Goal: Communication & Community: Answer question/provide support

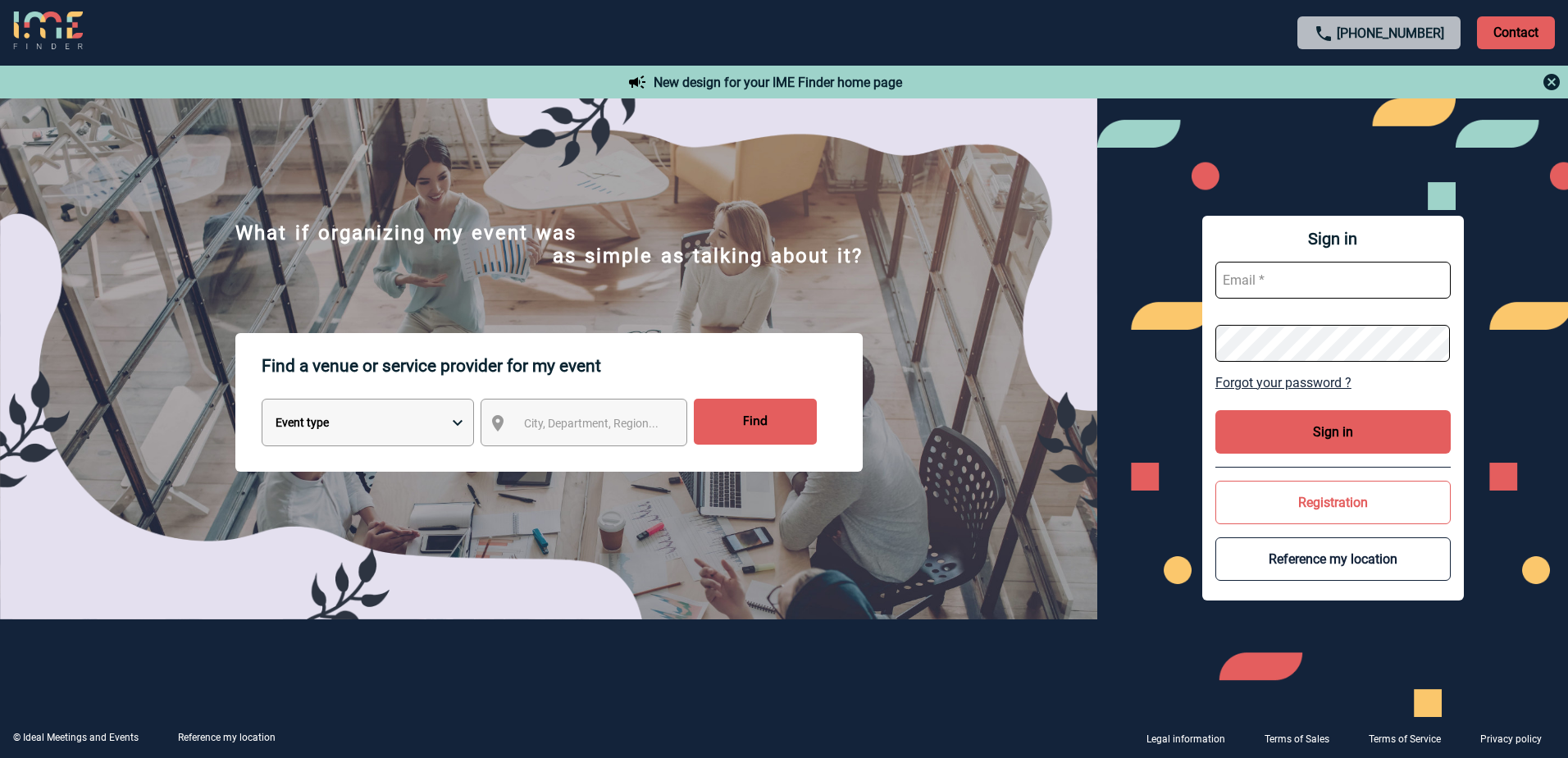
type input "[EMAIL_ADDRESS][DOMAIN_NAME]"
click at [1285, 432] on button "Sign in" at bounding box center [1332, 432] width 235 height 44
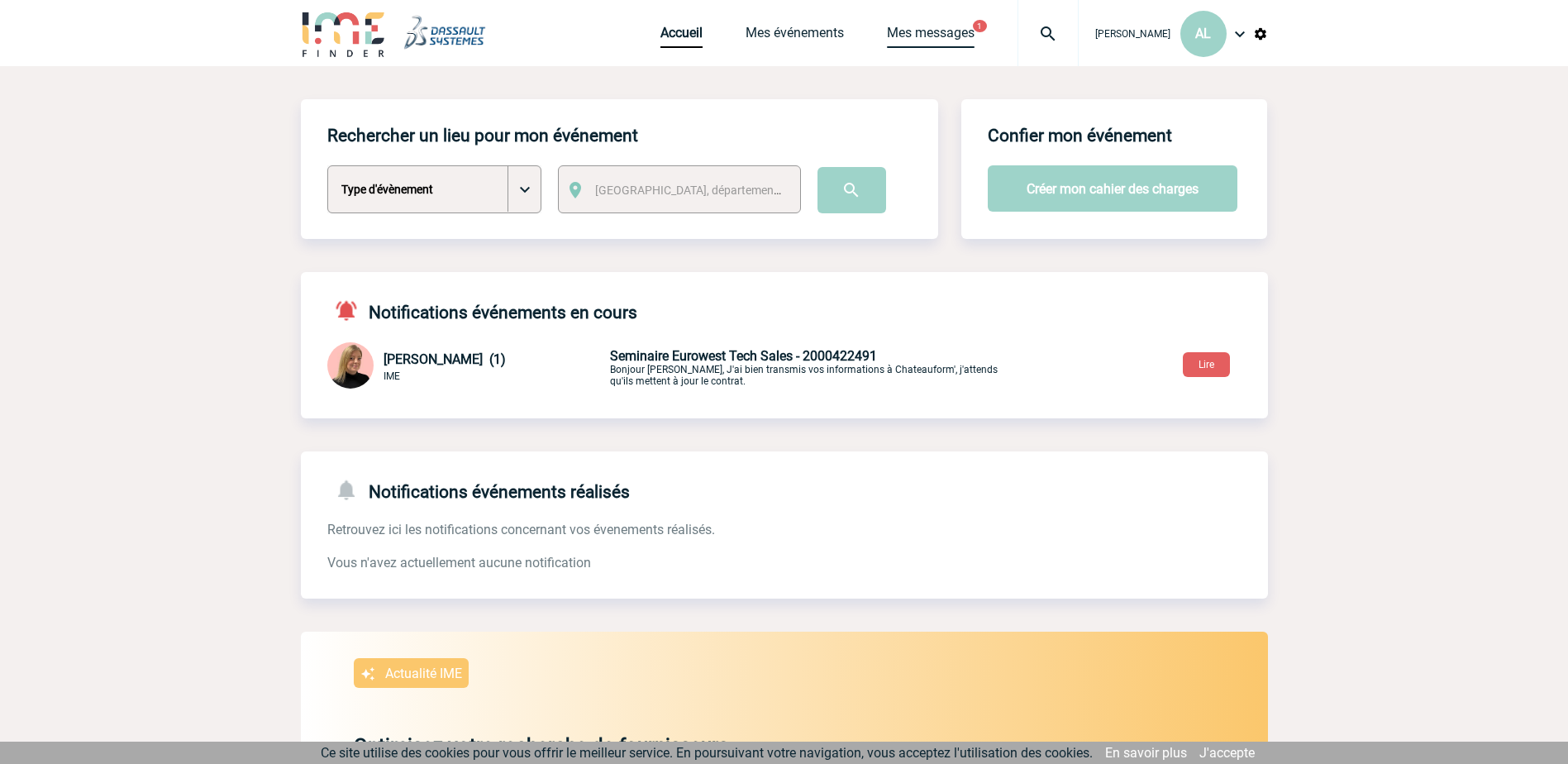
click at [893, 36] on link "Mes messages" at bounding box center [930, 36] width 88 height 23
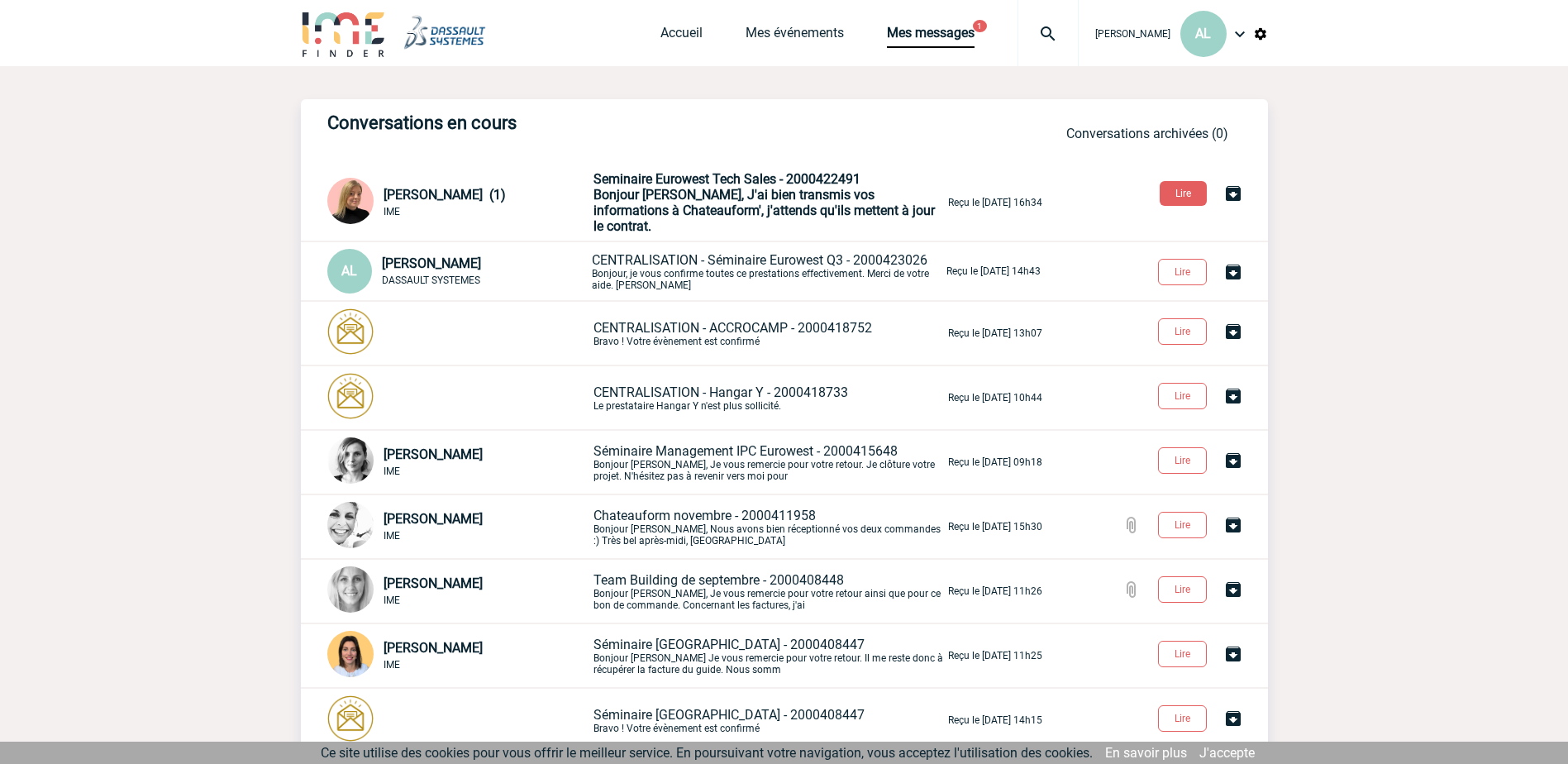
click at [734, 208] on span "Bonjour [PERSON_NAME], J'ai bien transmis vos informations à Chateauform', j'at…" at bounding box center [764, 210] width 341 height 47
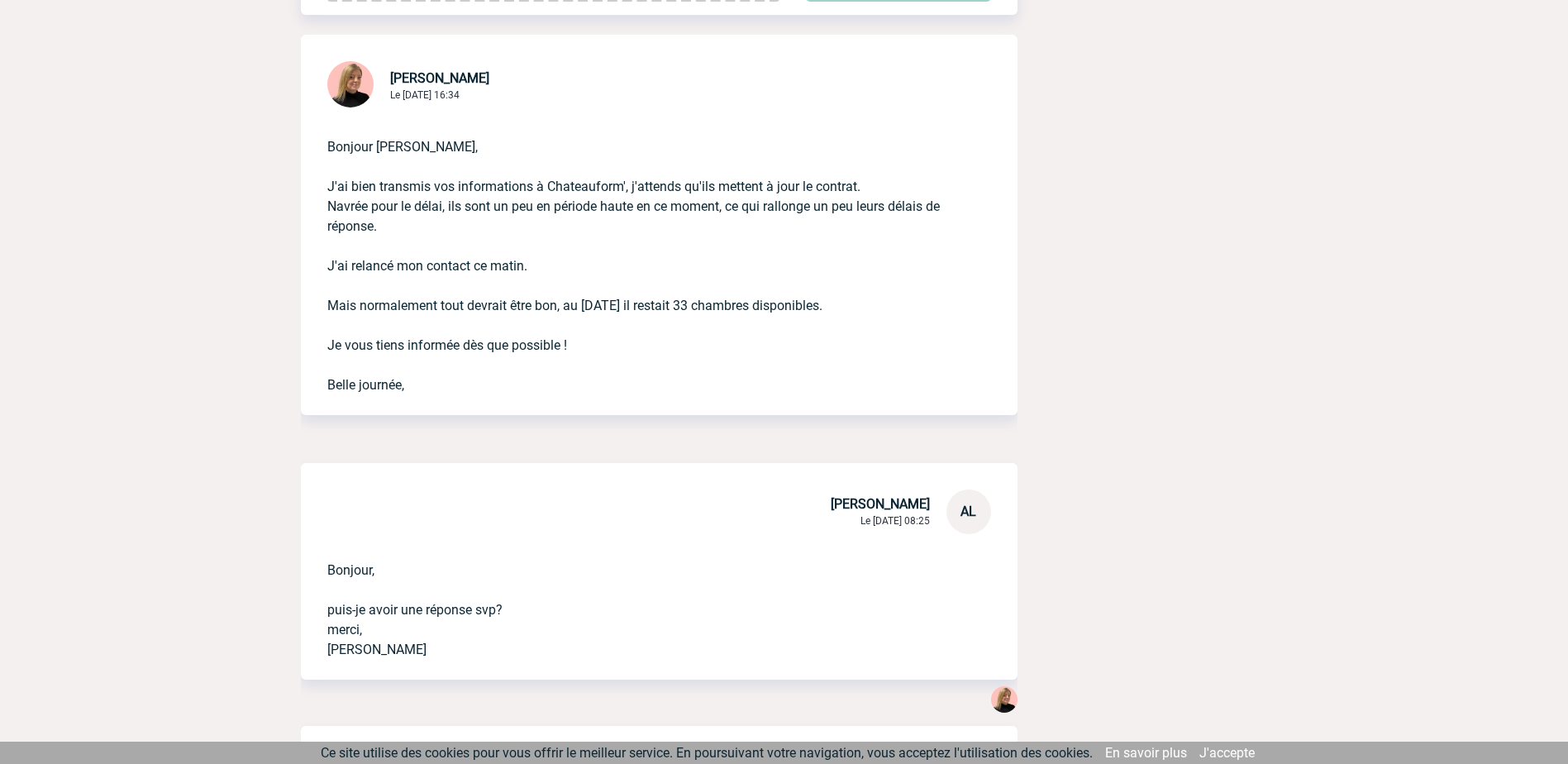
scroll to position [248, 0]
